Goal: Information Seeking & Learning: Check status

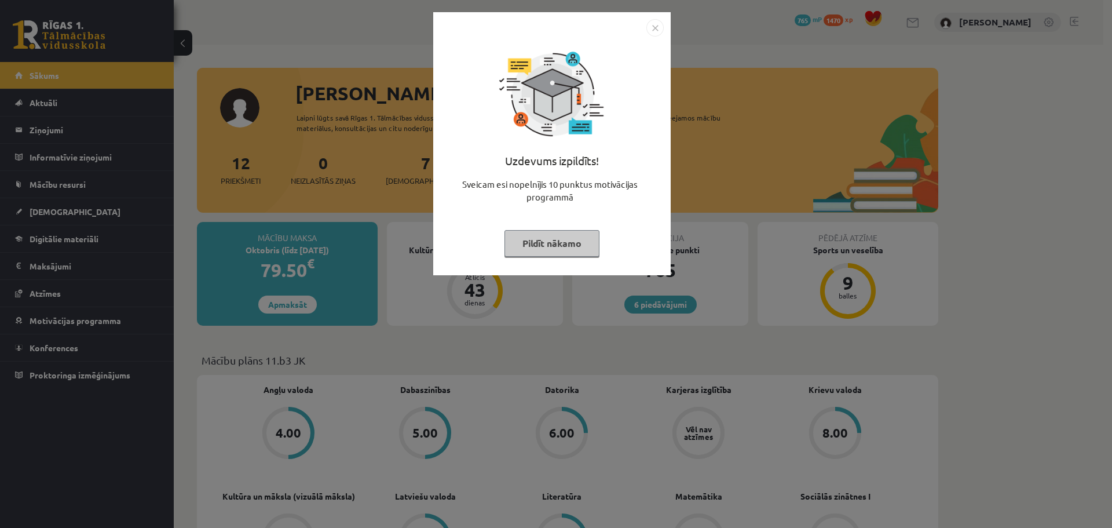
click at [592, 238] on button "Pildīt nākamo" at bounding box center [552, 243] width 95 height 27
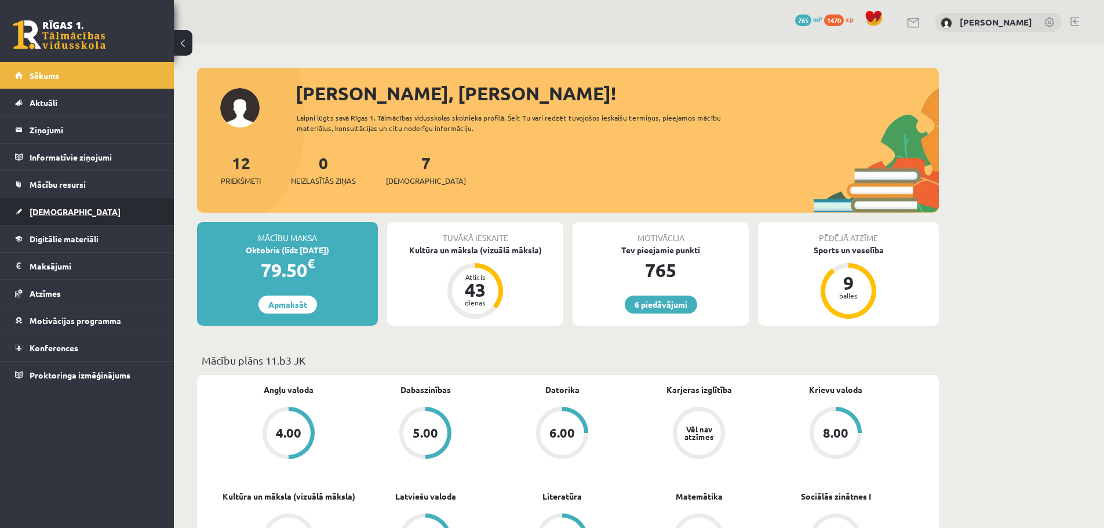
click at [86, 210] on link "[DEMOGRAPHIC_DATA]" at bounding box center [87, 211] width 144 height 27
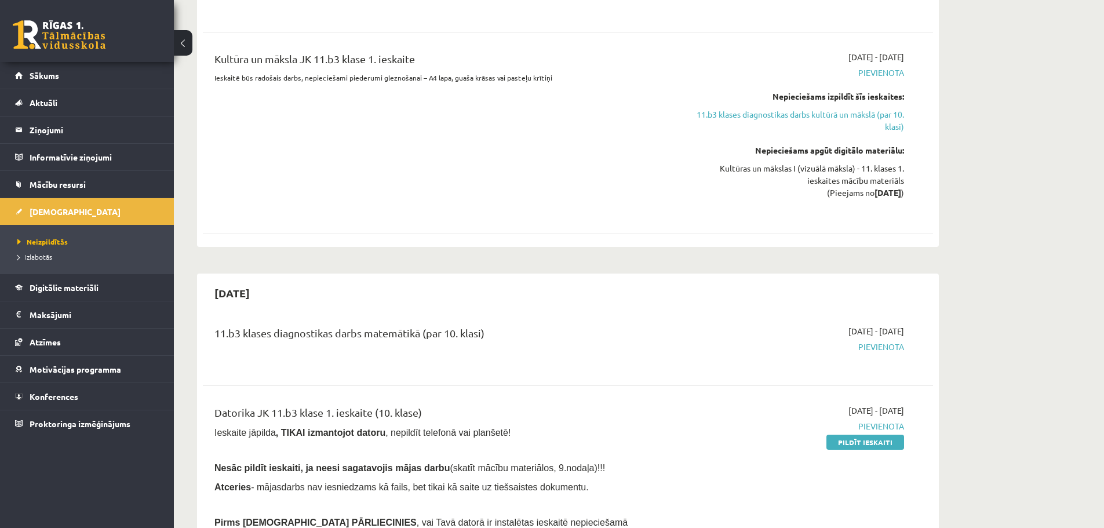
scroll to position [579, 0]
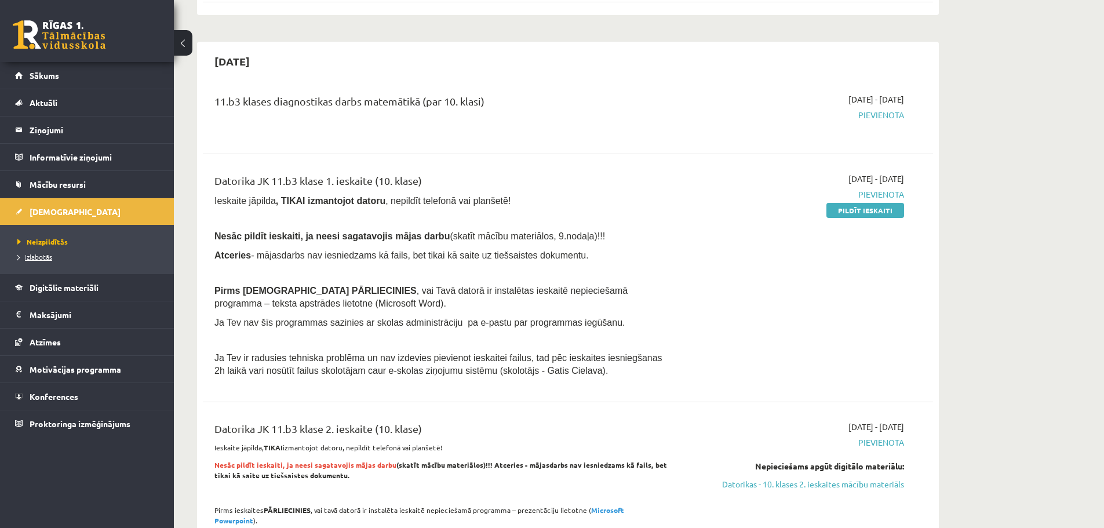
click at [43, 257] on span "Izlabotās" at bounding box center [34, 256] width 35 height 9
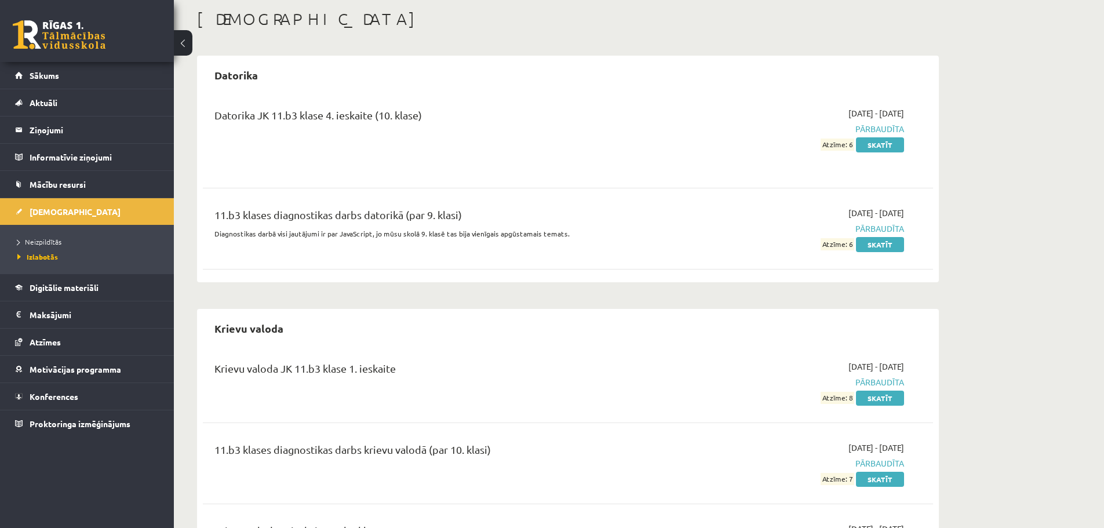
scroll to position [58, 0]
click at [896, 145] on link "Skatīt" at bounding box center [880, 145] width 48 height 15
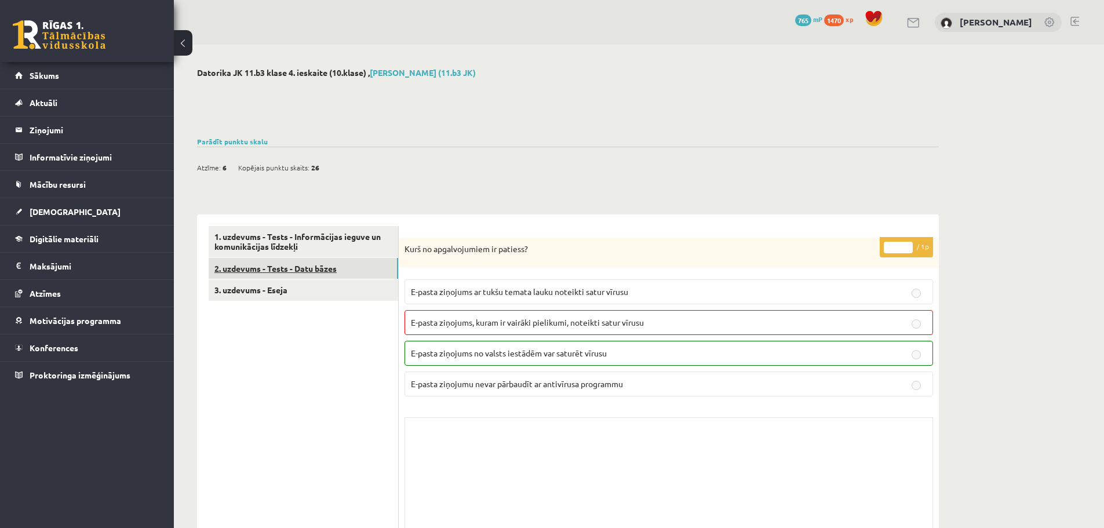
click at [227, 264] on link "2. uzdevums - Tests - Datu bāzes" at bounding box center [303, 268] width 189 height 21
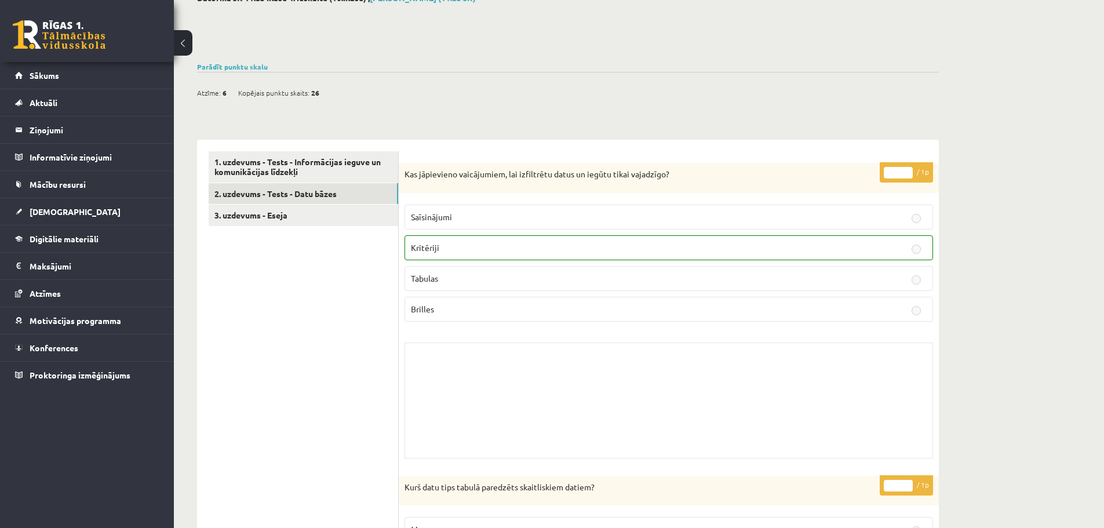
scroll to position [52, 0]
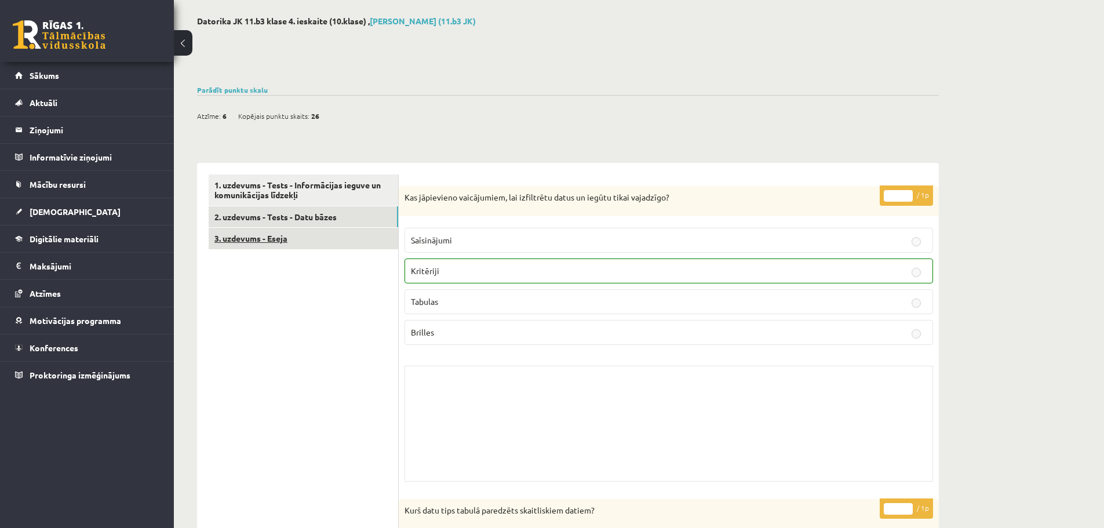
click at [251, 233] on link "3. uzdevums - Eseja" at bounding box center [303, 238] width 189 height 21
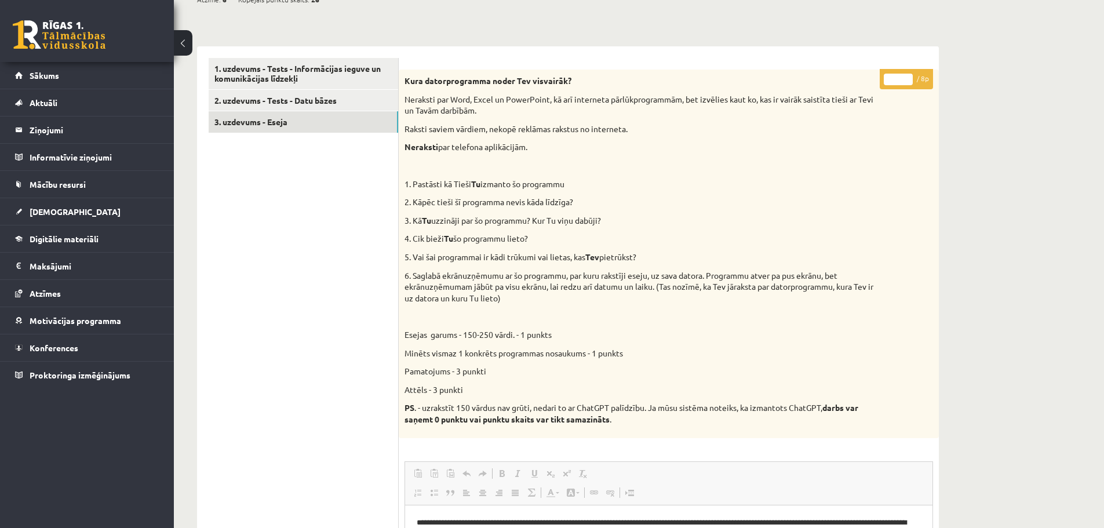
scroll to position [105, 0]
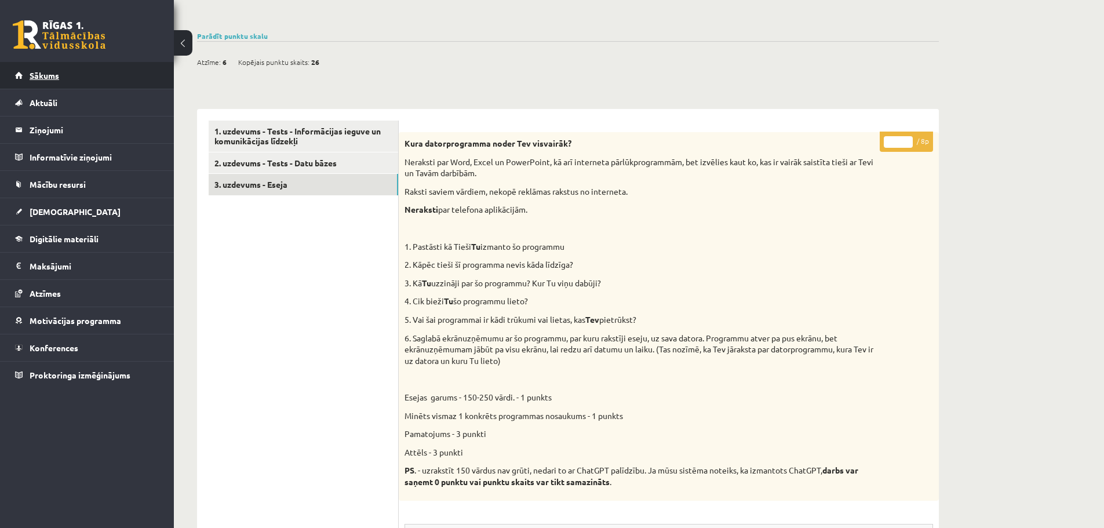
click at [55, 73] on span "Sākums" at bounding box center [45, 75] width 30 height 10
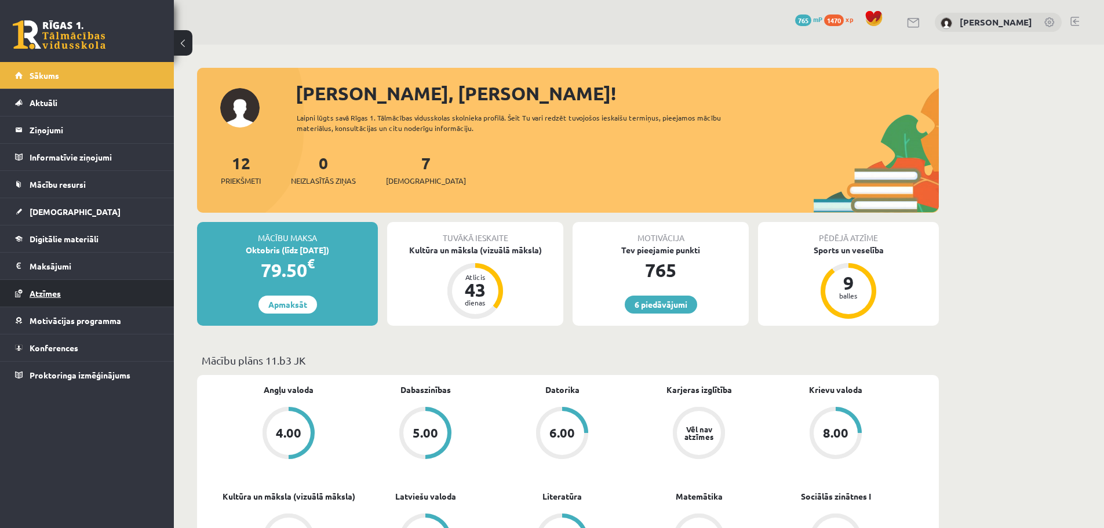
click at [73, 291] on link "Atzīmes" at bounding box center [87, 293] width 144 height 27
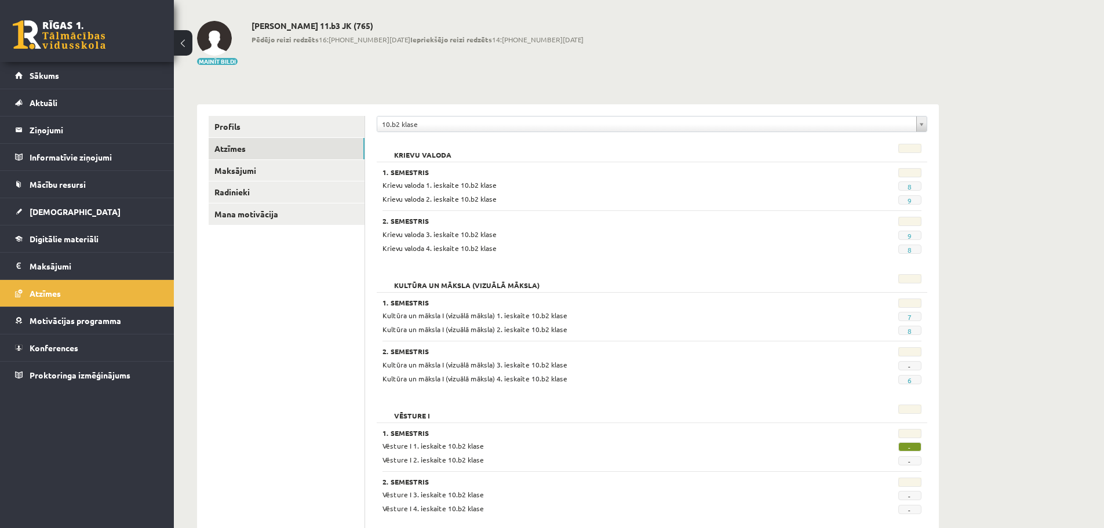
scroll to position [82, 0]
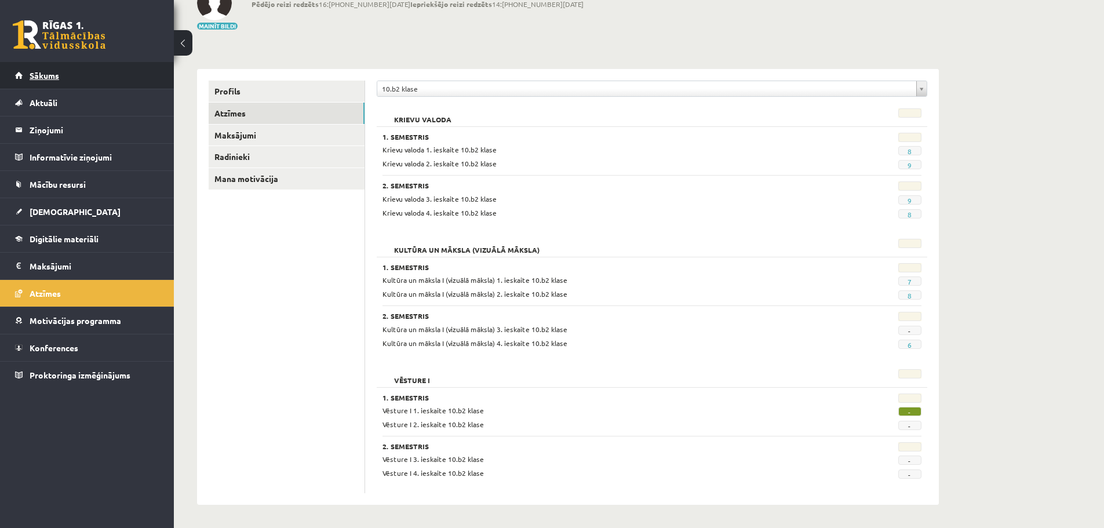
click at [58, 72] on span "Sākums" at bounding box center [45, 75] width 30 height 10
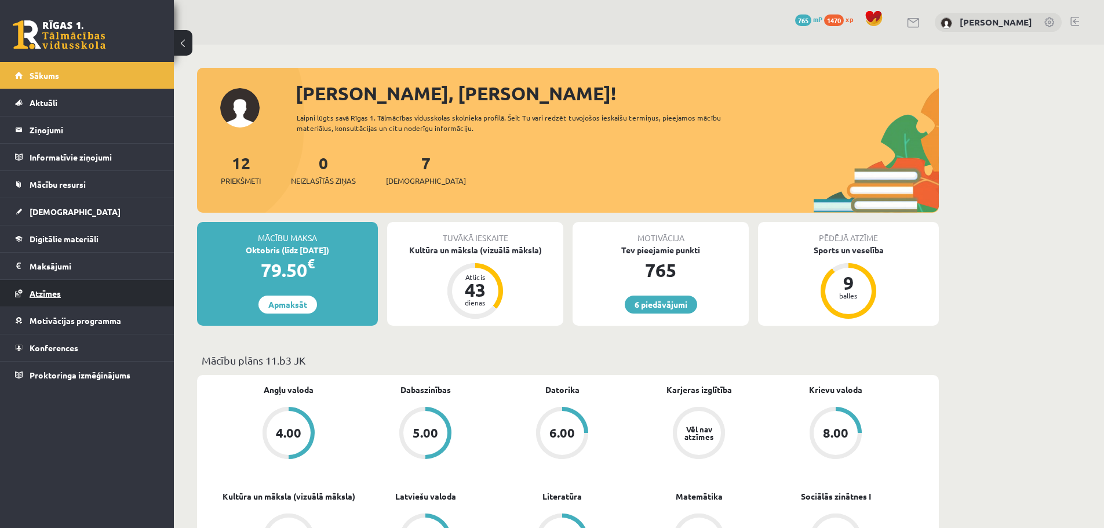
click at [95, 295] on link "Atzīmes" at bounding box center [87, 293] width 144 height 27
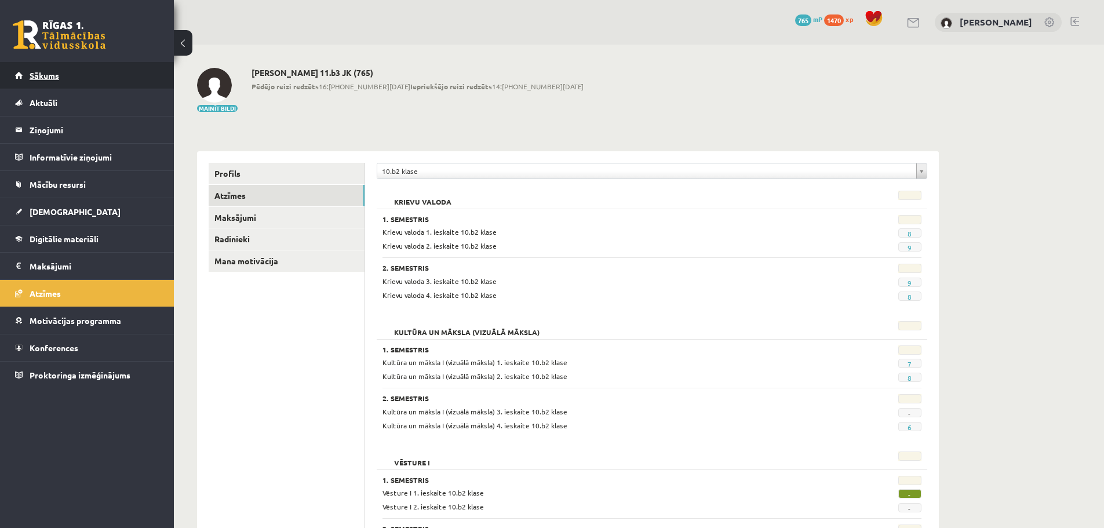
click at [70, 82] on link "Sākums" at bounding box center [87, 75] width 144 height 27
